Goal: Find specific page/section: Find specific page/section

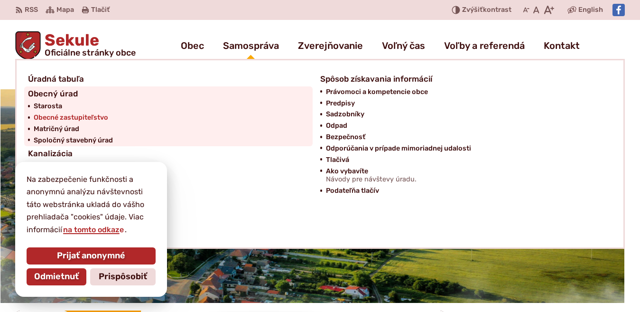
click at [79, 120] on span "Obecné zastupiteľstvo" at bounding box center [71, 117] width 74 height 11
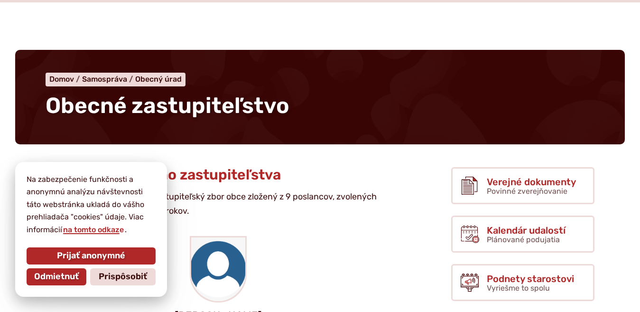
scroll to position [190, 0]
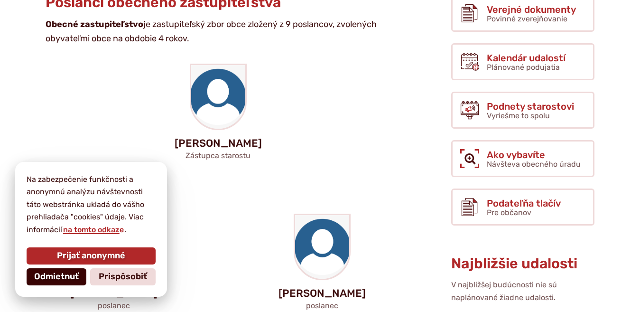
click at [75, 277] on span "Odmietnuť" at bounding box center [56, 276] width 45 height 10
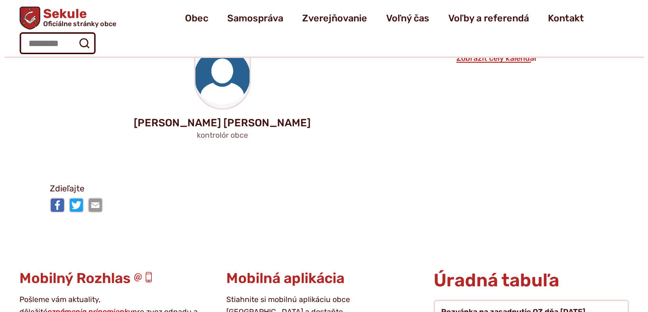
scroll to position [759, 0]
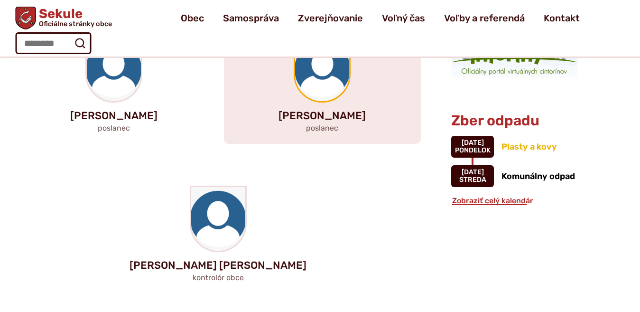
click at [312, 75] on img at bounding box center [322, 69] width 54 height 64
